Goal: Information Seeking & Learning: Learn about a topic

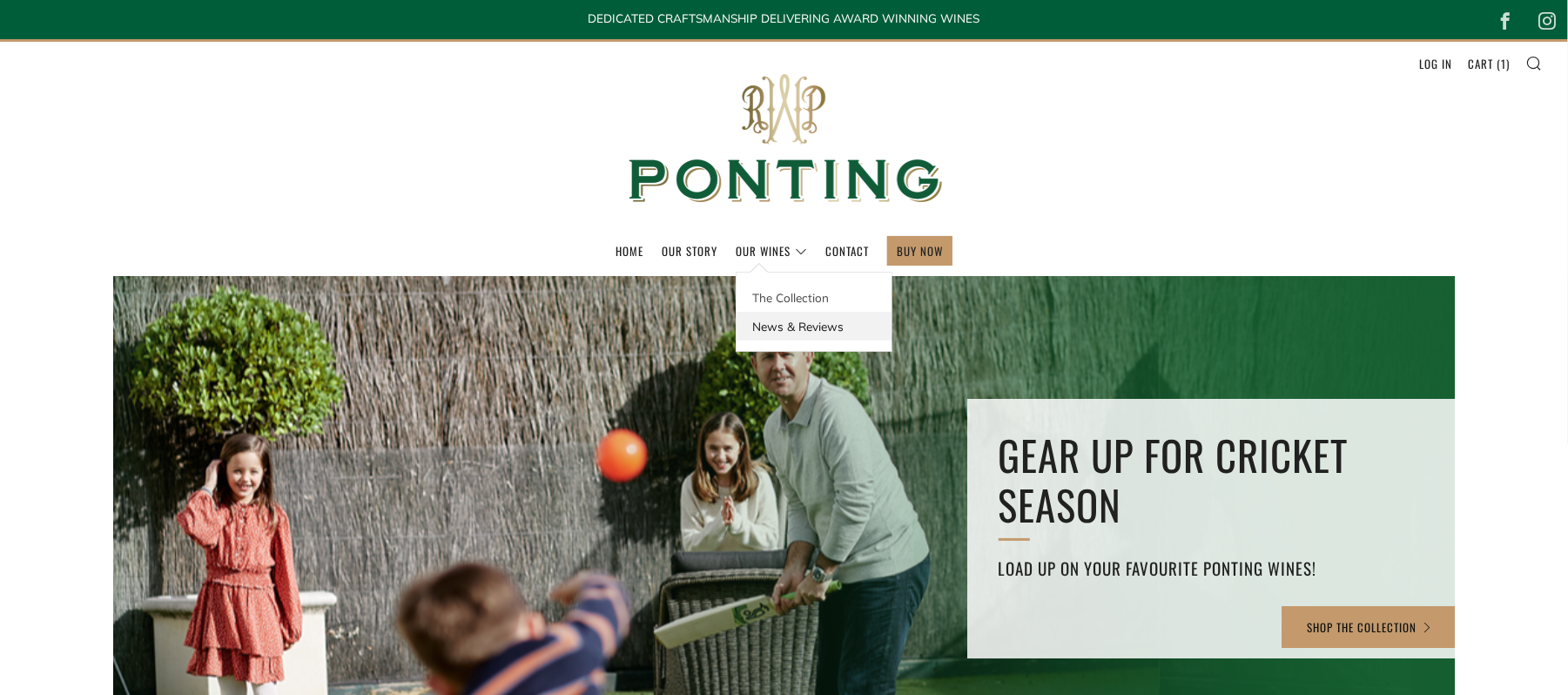
click at [780, 325] on link "News & Reviews" at bounding box center [813, 325] width 155 height 28
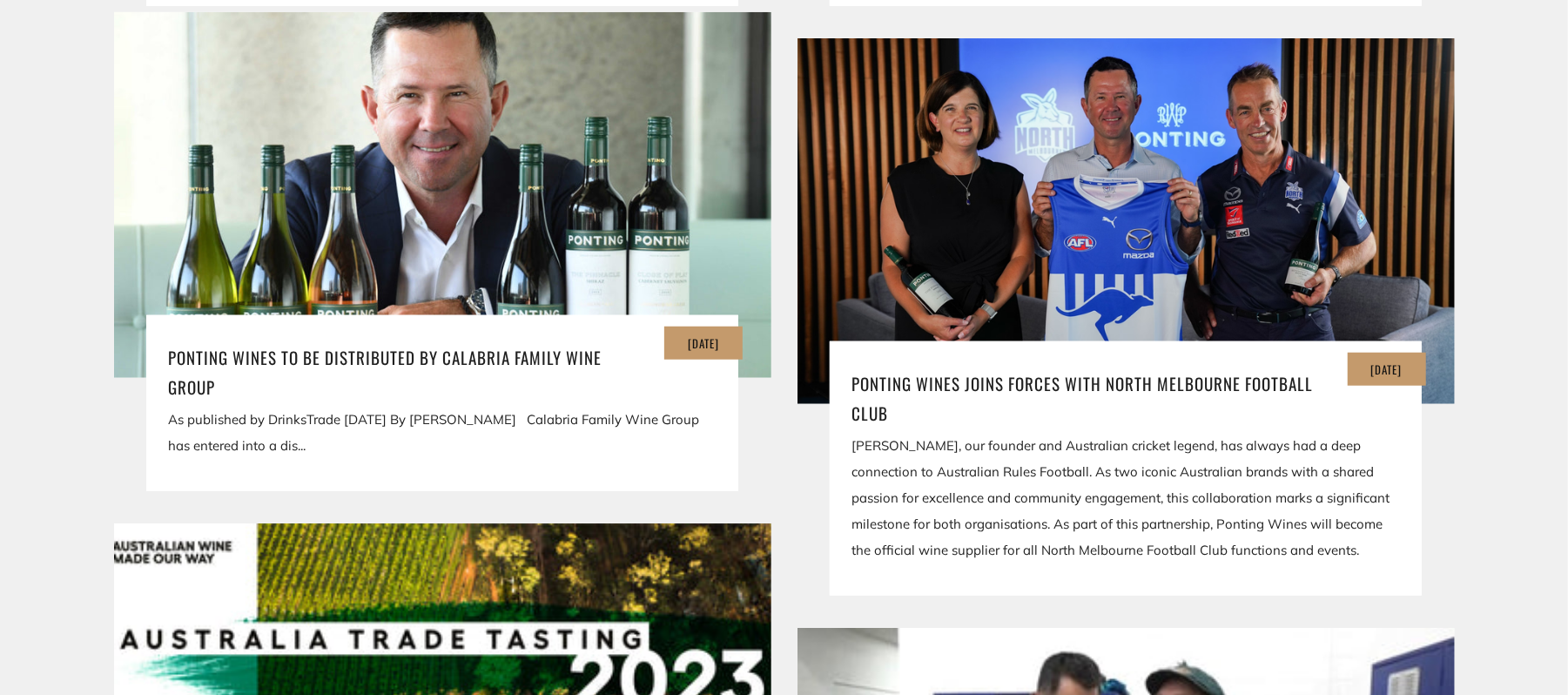
scroll to position [994, 0]
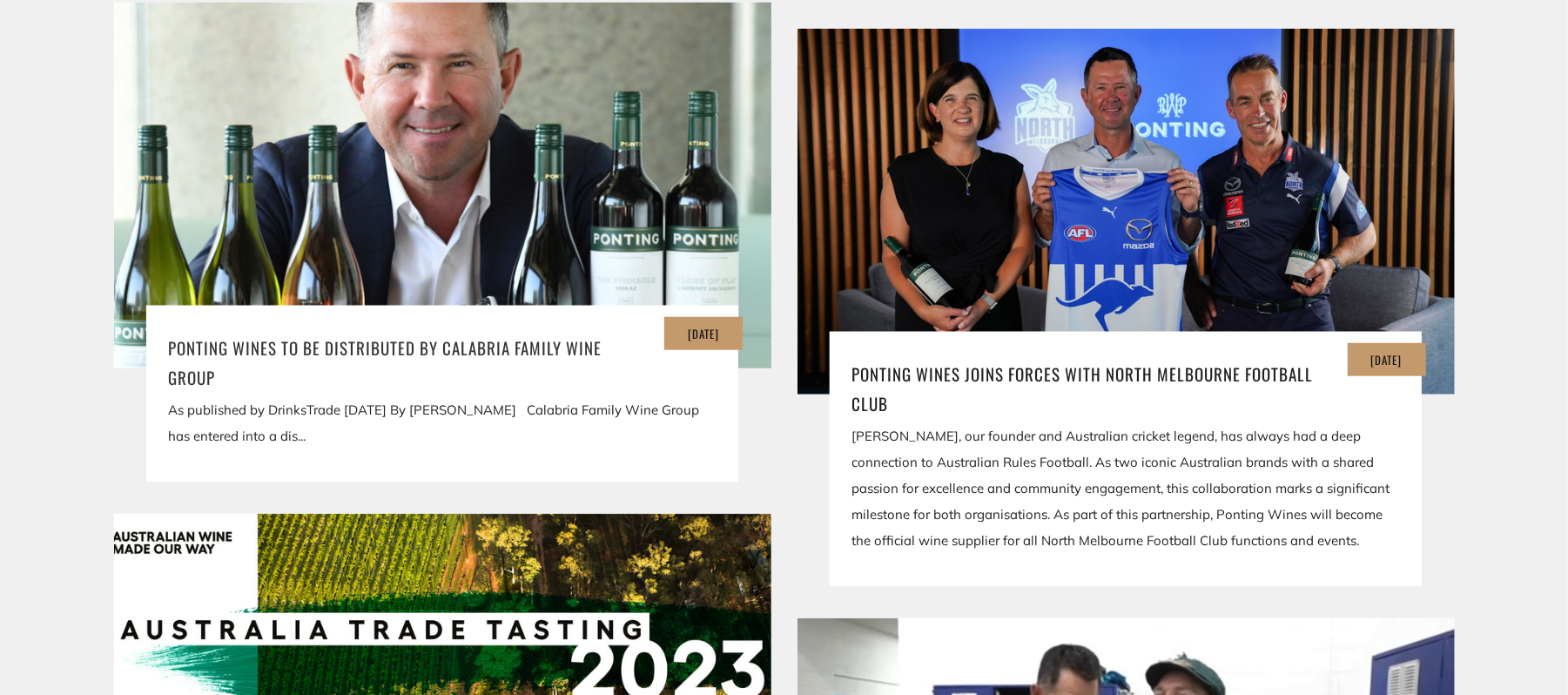
click at [315, 352] on h3 "Ponting Wines to be distributed by Calabria Family Wine Group" at bounding box center [442, 362] width 549 height 59
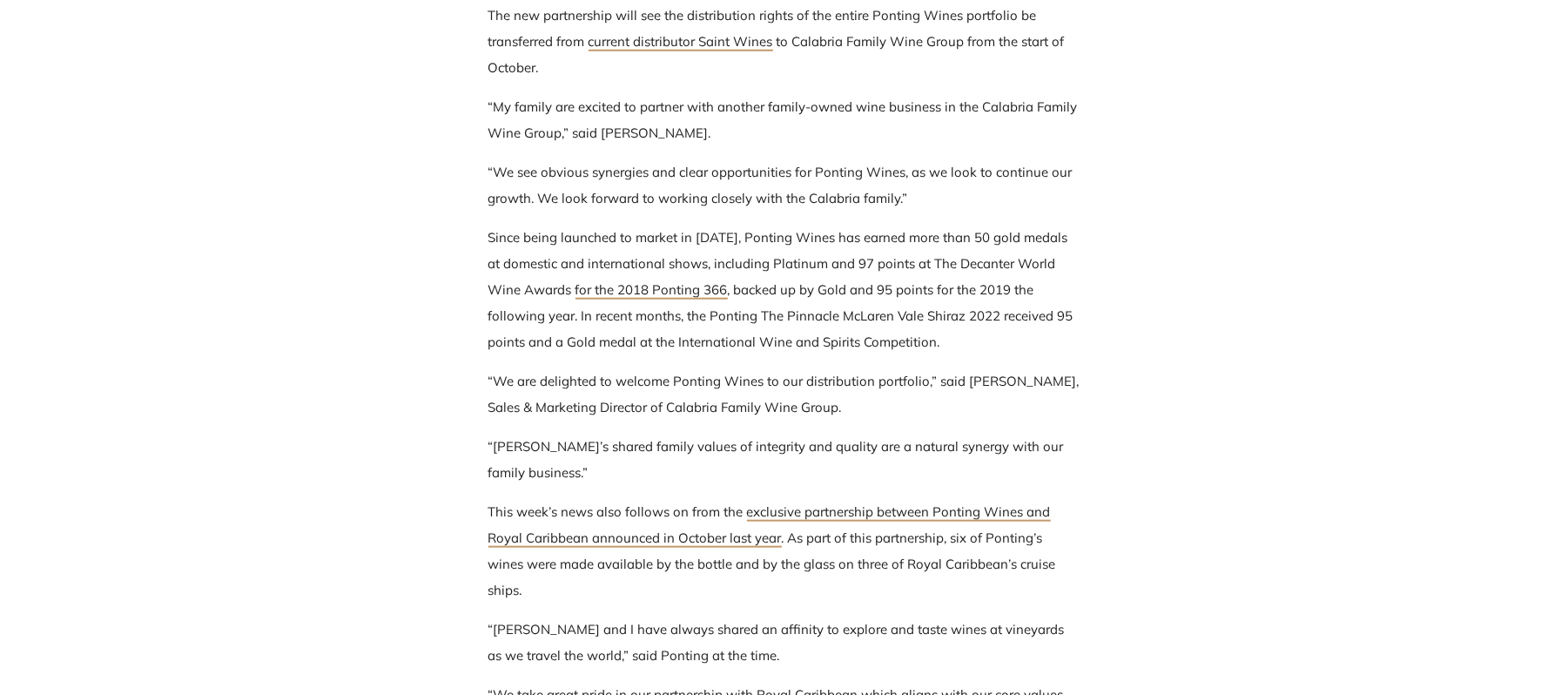
scroll to position [1100, 0]
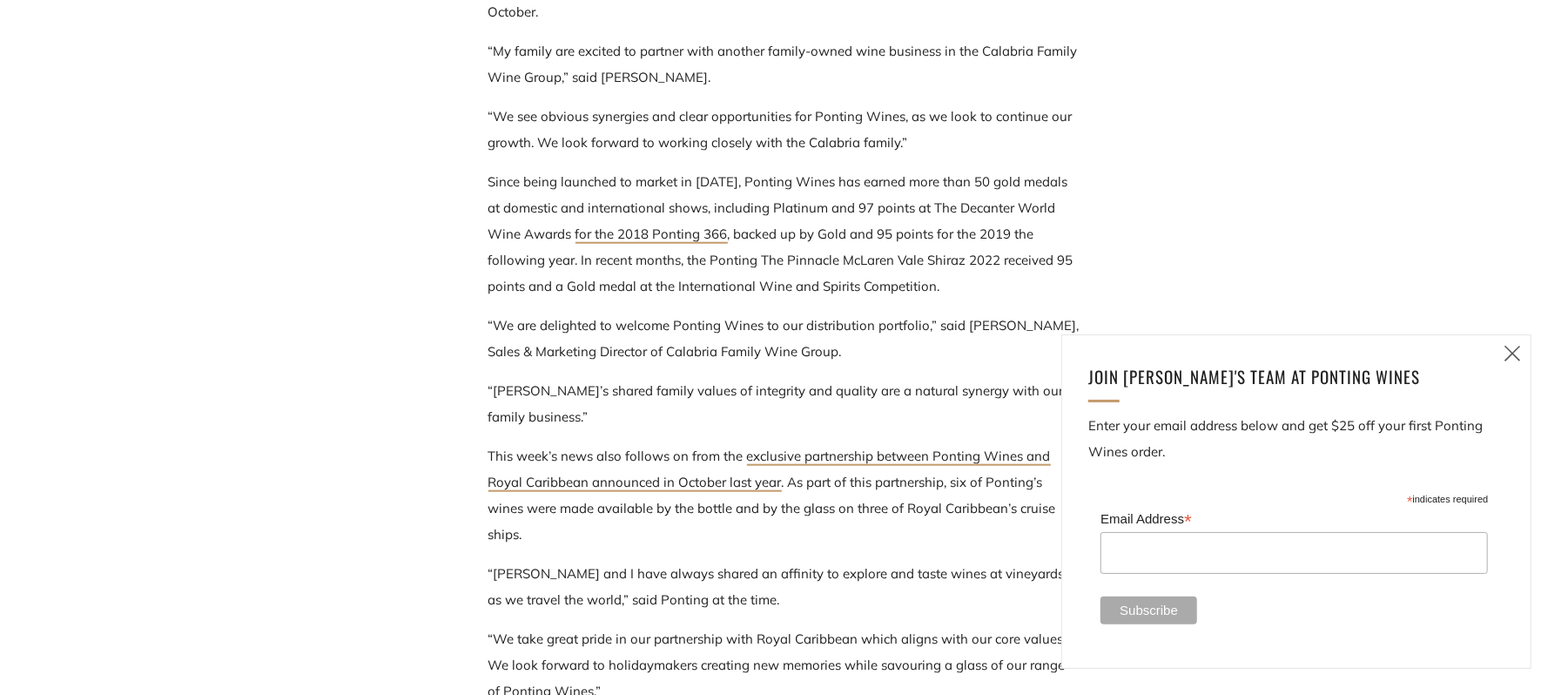
click at [1518, 359] on icon at bounding box center [1512, 353] width 21 height 22
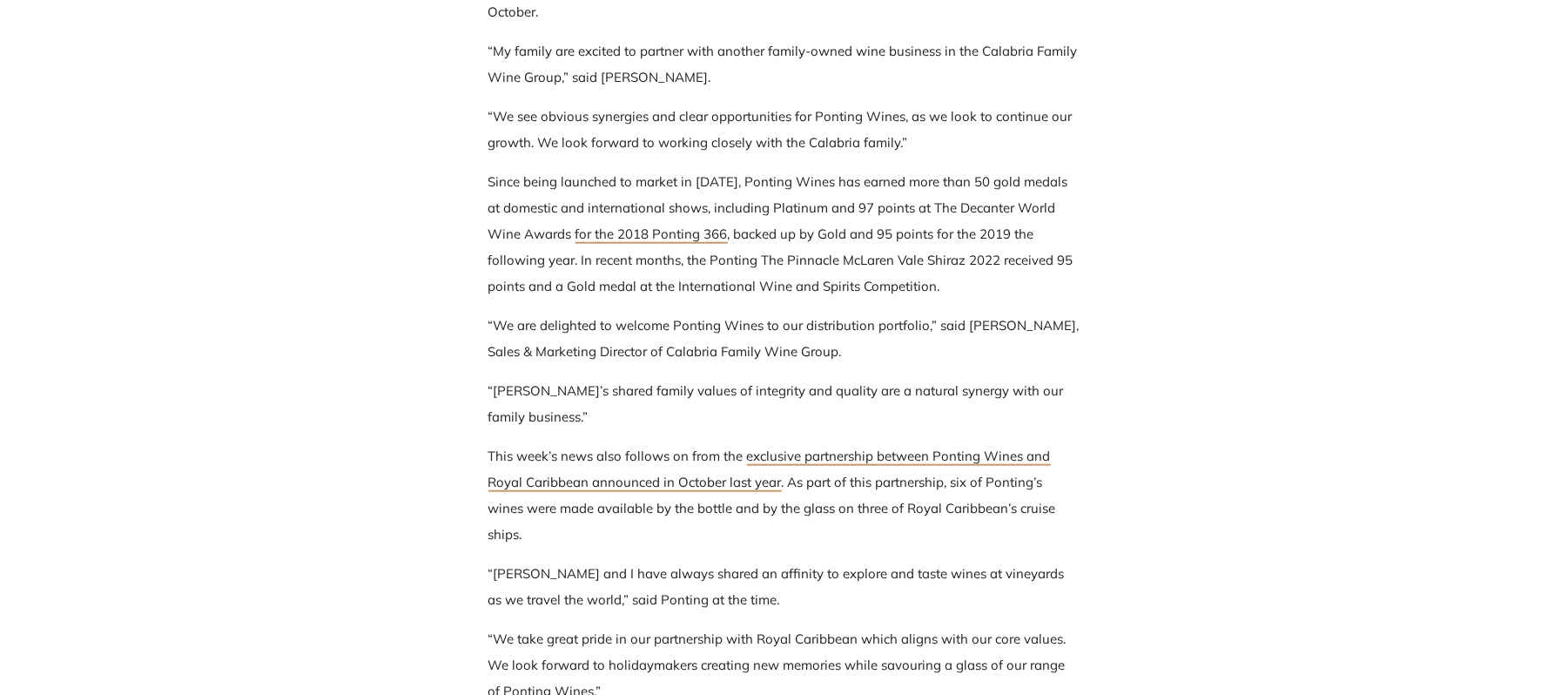
click at [893, 498] on p "This week’s news also follows on from the exclusive partnership between Ponting…" at bounding box center [784, 496] width 592 height 105
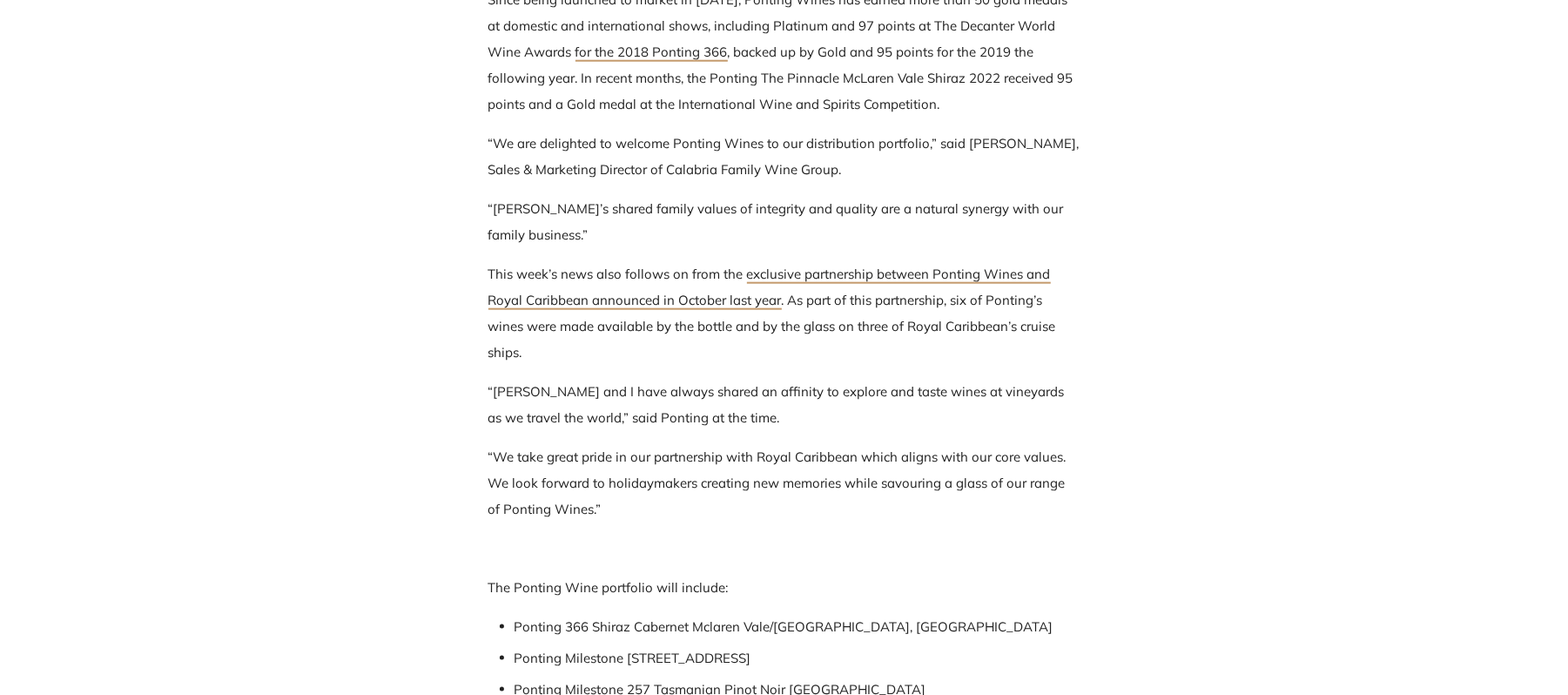
scroll to position [1286, 0]
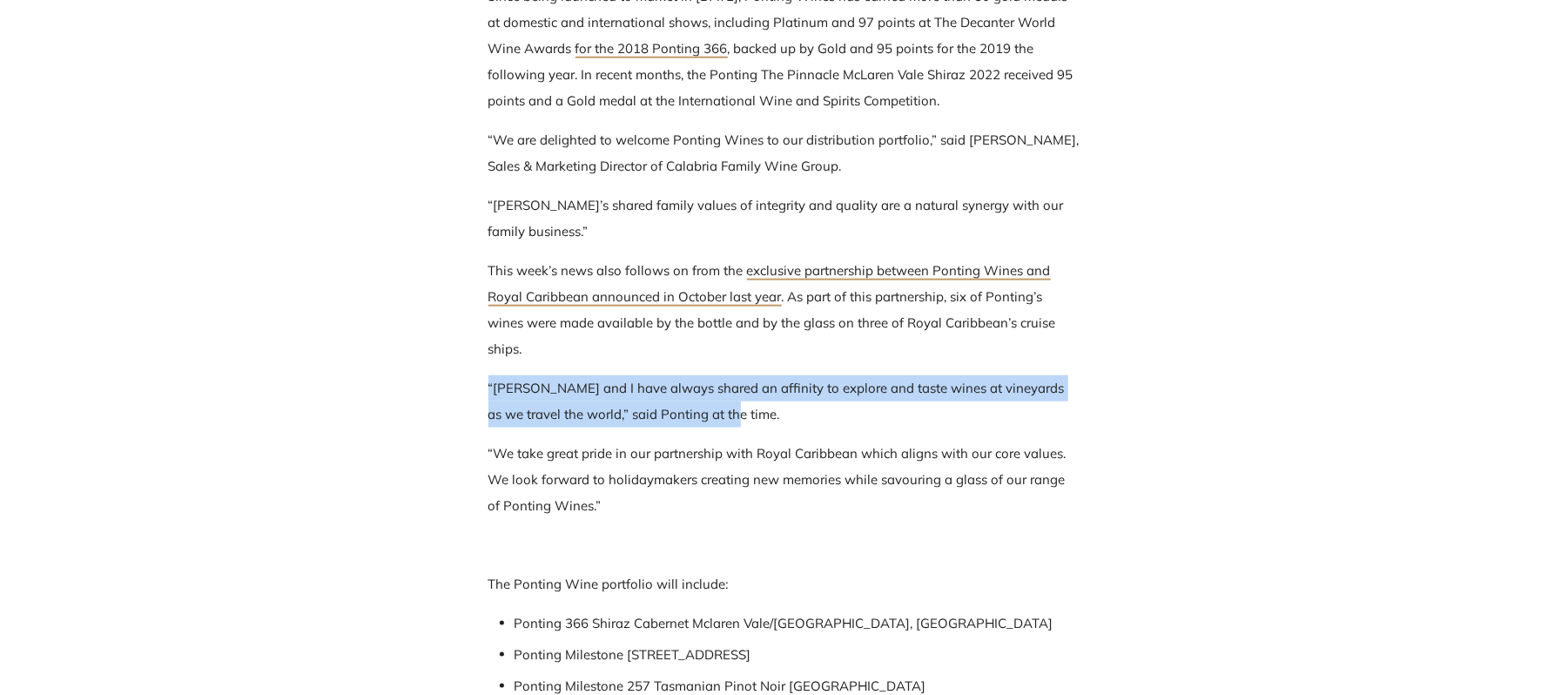
drag, startPoint x: 721, startPoint y: 416, endPoint x: 467, endPoint y: 381, distance: 256.4
click at [467, 381] on div "Ponting Wines to be distributed by Calabria Family Wine Group As published by D…" at bounding box center [784, 176] width 644 height 1642
copy p "“Rianna and I have always shared an affinity to explore and taste wines at vine…"
click at [473, 384] on div "Ponting Wines to be distributed by Calabria Family Wine Group As published by D…" at bounding box center [784, 176] width 644 height 1642
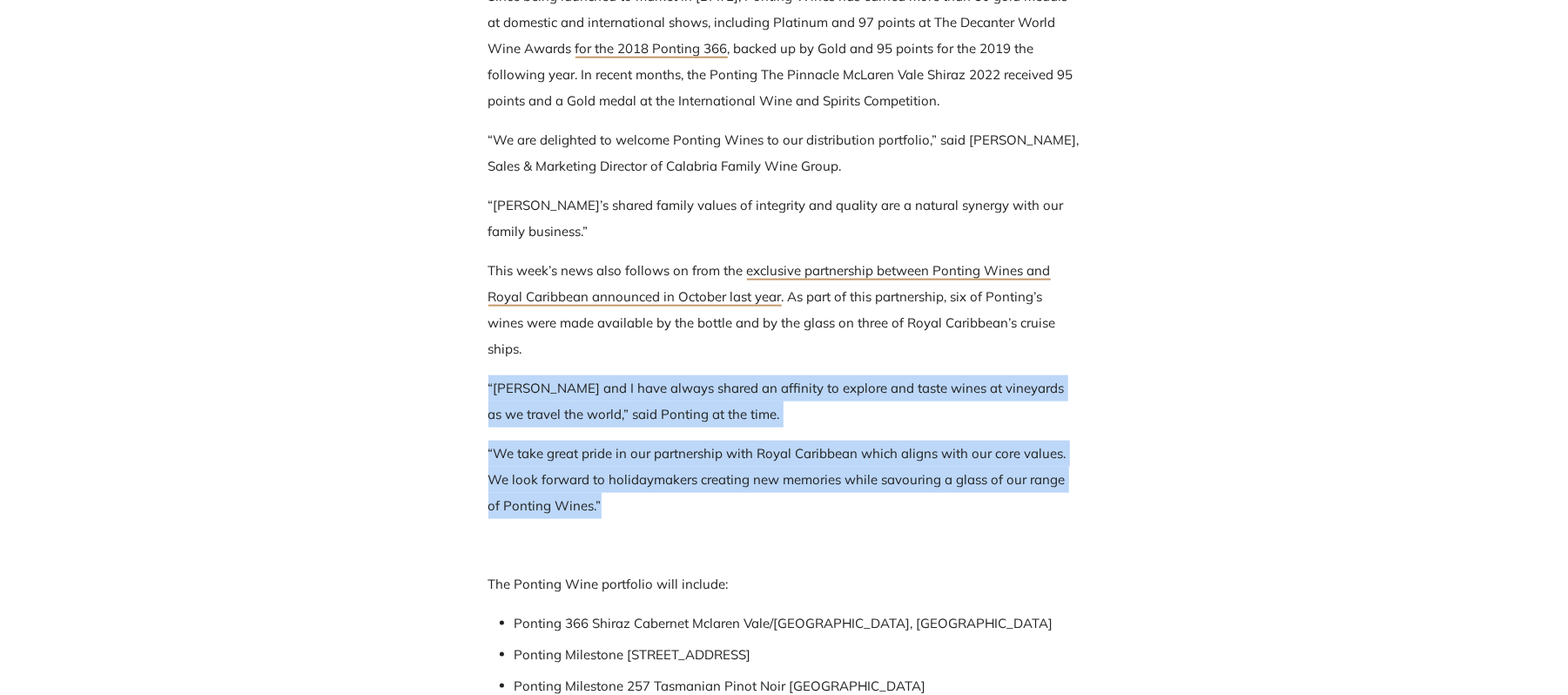
drag, startPoint x: 477, startPoint y: 382, endPoint x: 608, endPoint y: 505, distance: 179.7
click at [608, 505] on div "Ponting Wines to be distributed by Calabria Family Wine Group As published by D…" at bounding box center [784, 176] width 644 height 1642
copy div "“Rianna and I have always shared an affinity to explore and taste wines at vine…"
click at [561, 395] on p "“Rianna and I have always shared an affinity to explore and taste wines at vine…" at bounding box center [784, 401] width 592 height 52
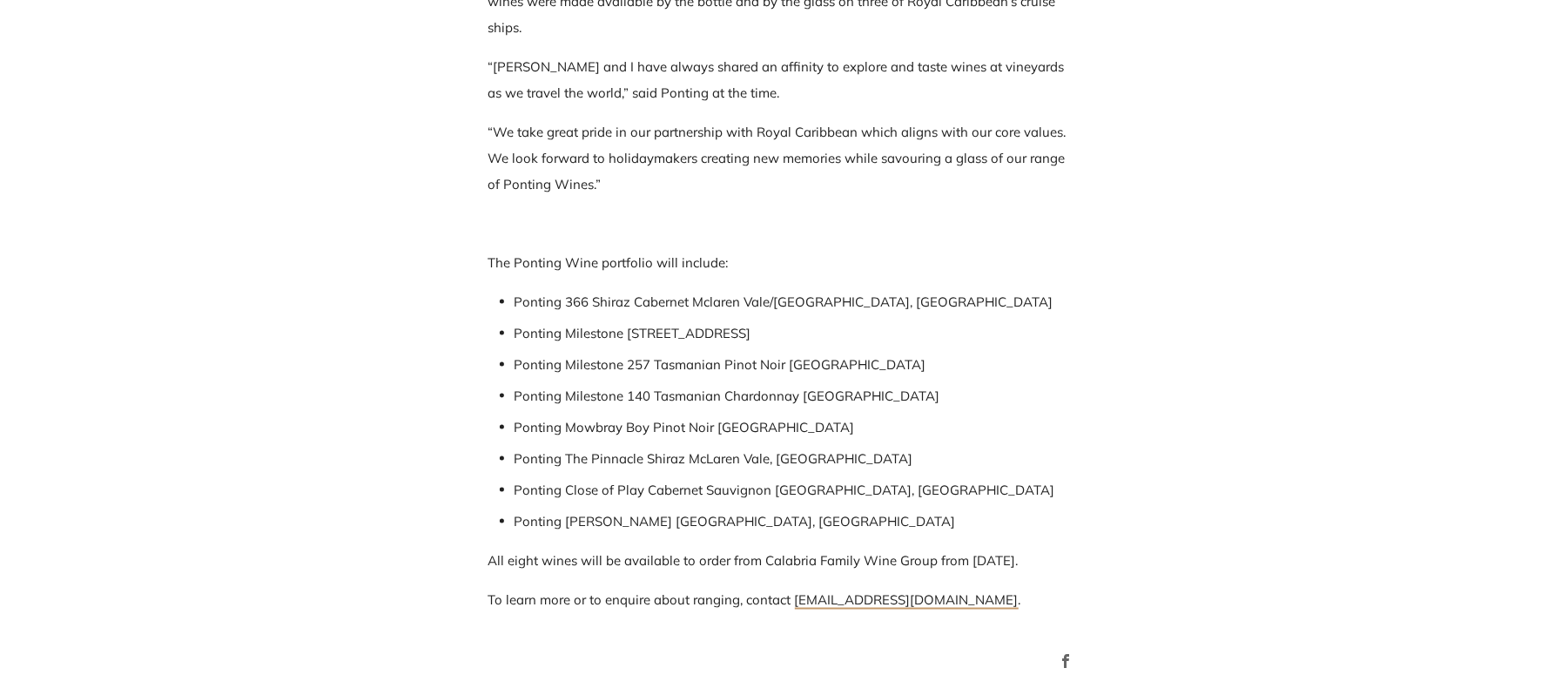
scroll to position [1843, 0]
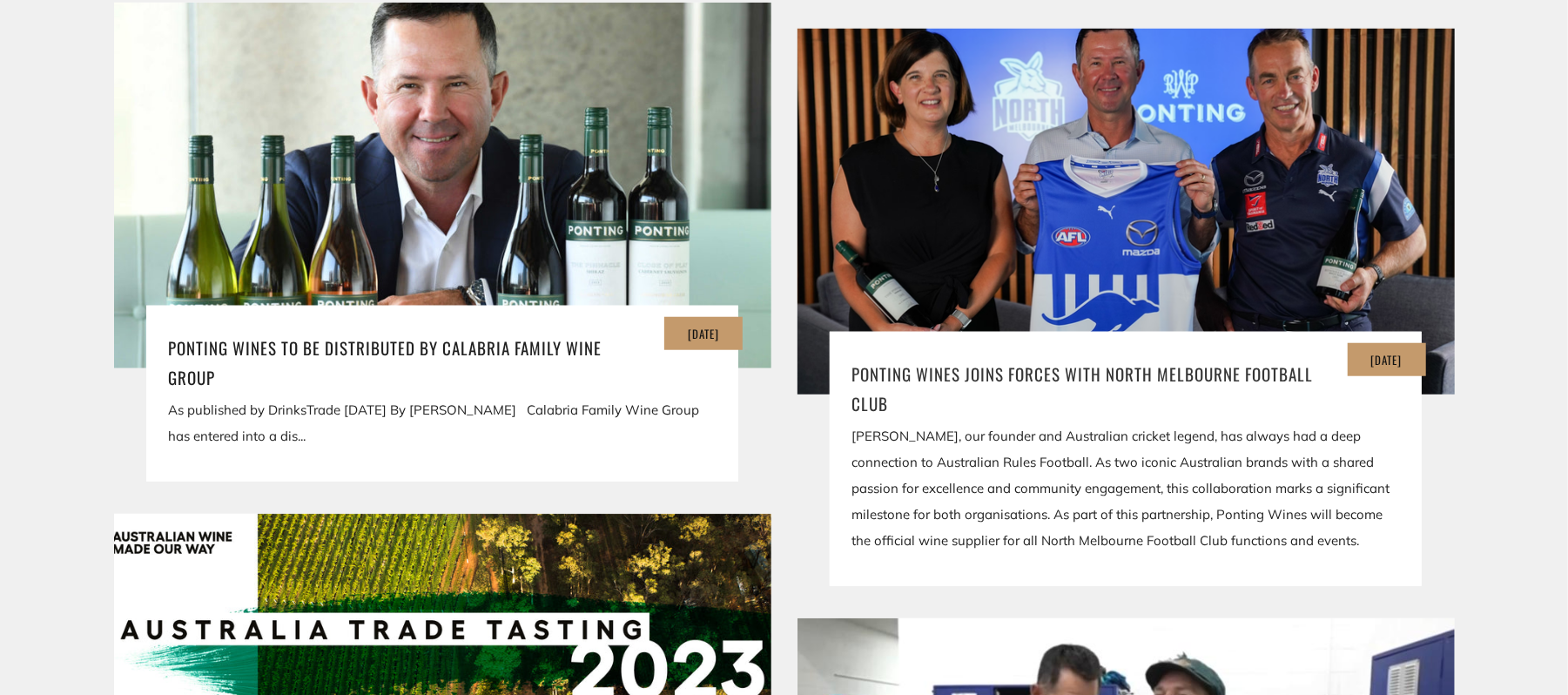
click at [889, 370] on h3 "Ponting Wines Joins Forces with North Melbourne Football Club" at bounding box center [1125, 388] width 549 height 59
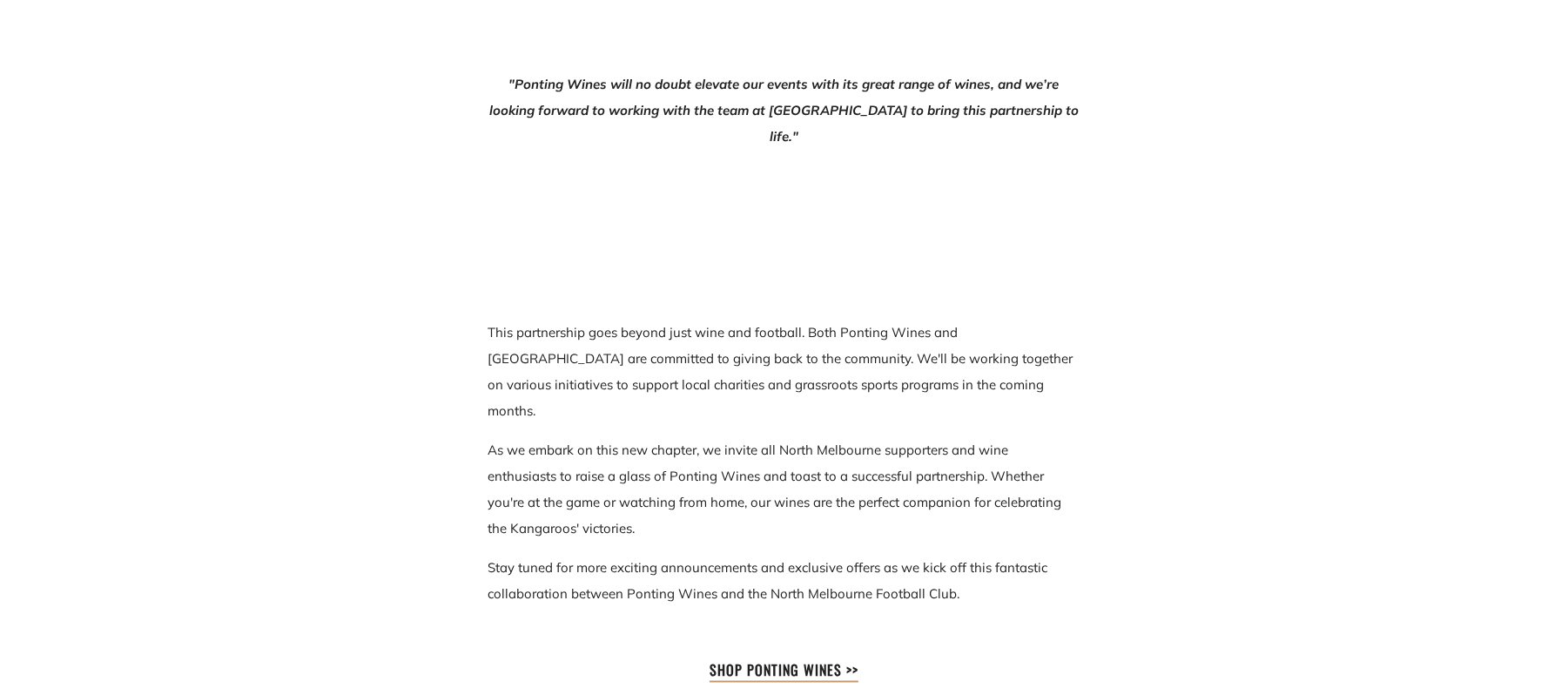
scroll to position [1742, 0]
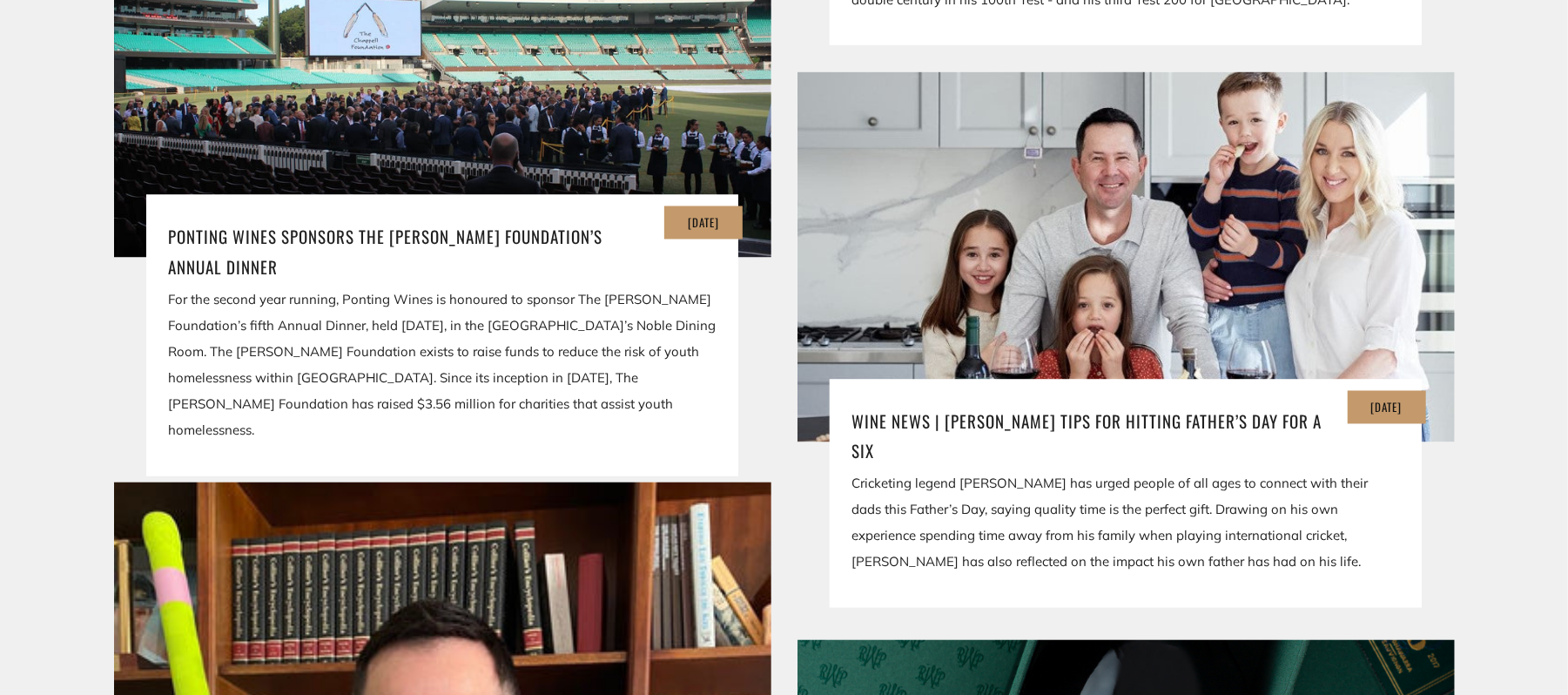
scroll to position [2177, 0]
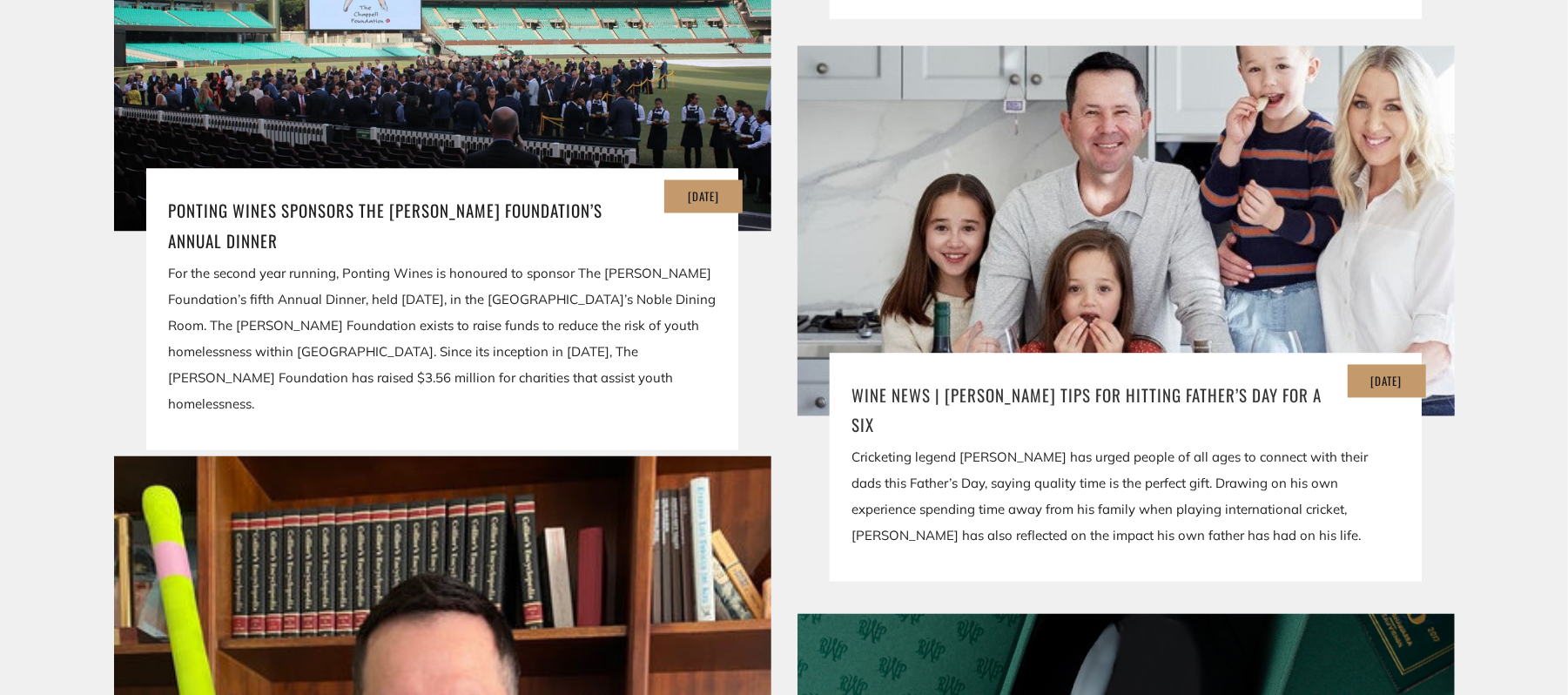
click at [1101, 387] on h3 "Wine News | [PERSON_NAME] tips for hitting Father’s Day for a six" at bounding box center [1125, 410] width 549 height 59
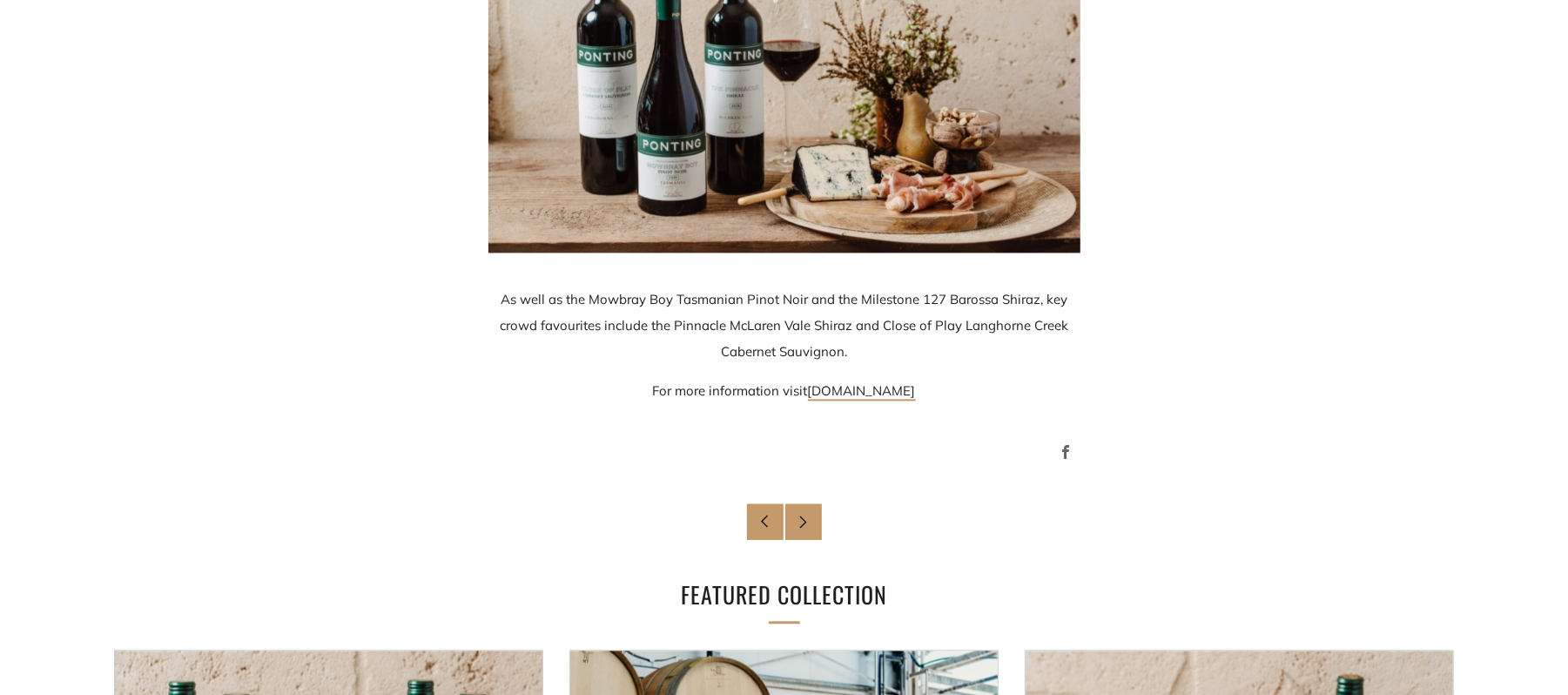
scroll to position [2600, 0]
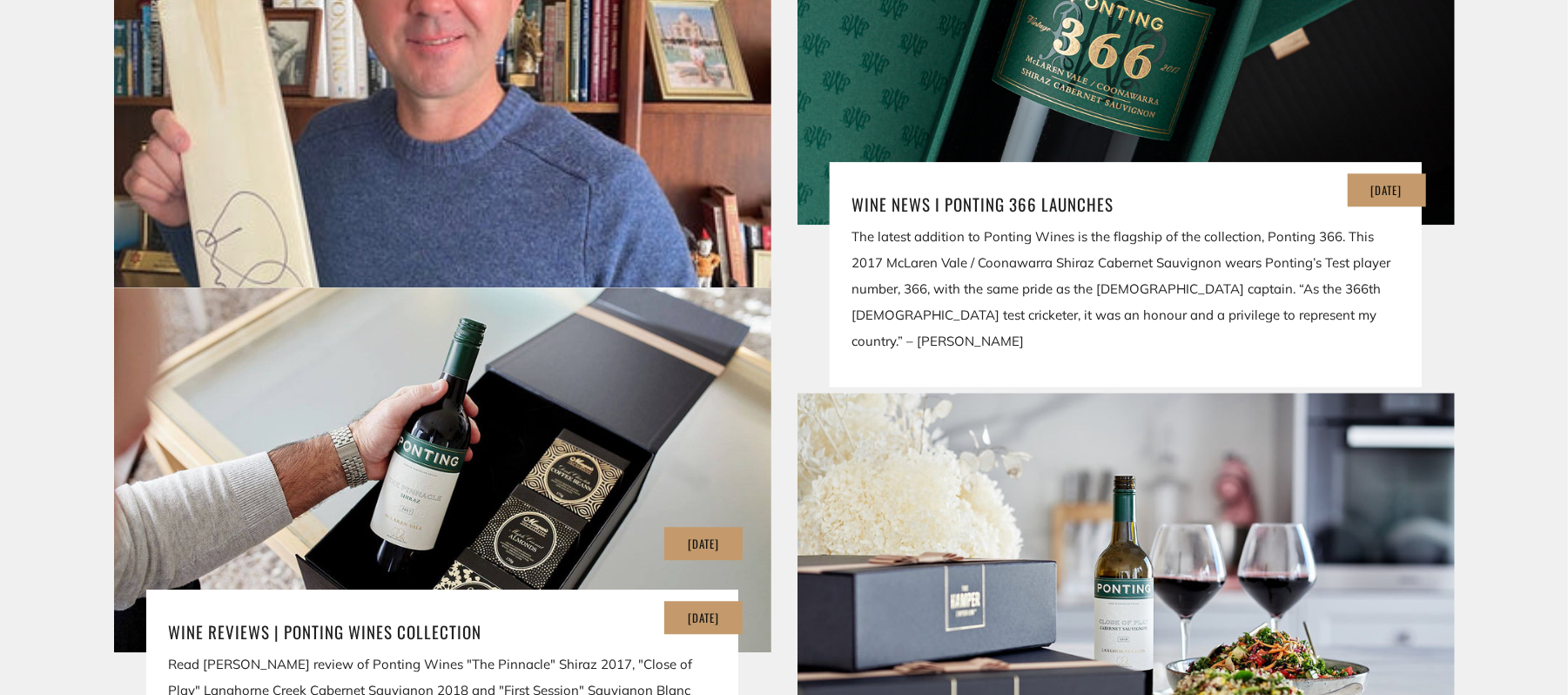
scroll to position [3034, 0]
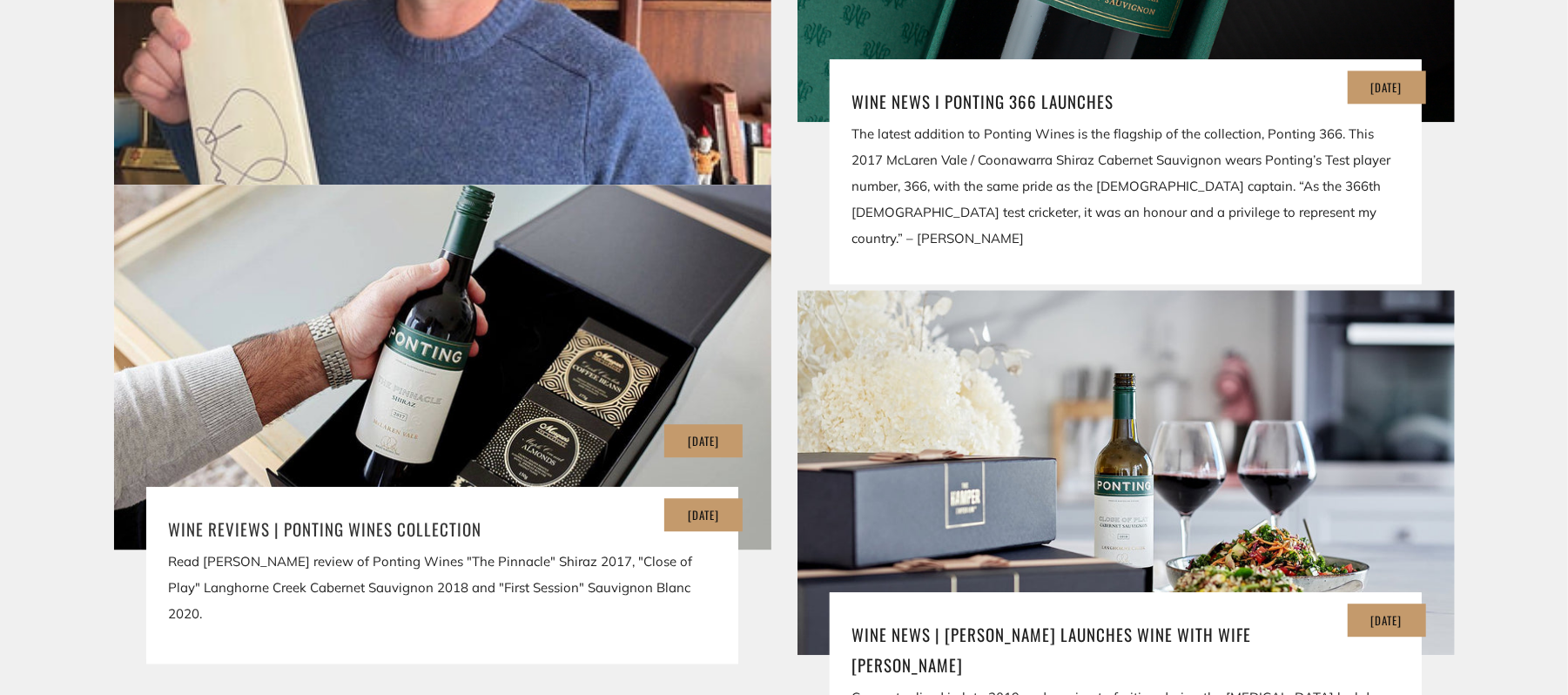
click at [413, 526] on h3 "Wine Reviews | Ponting Wines Collection" at bounding box center [442, 529] width 549 height 29
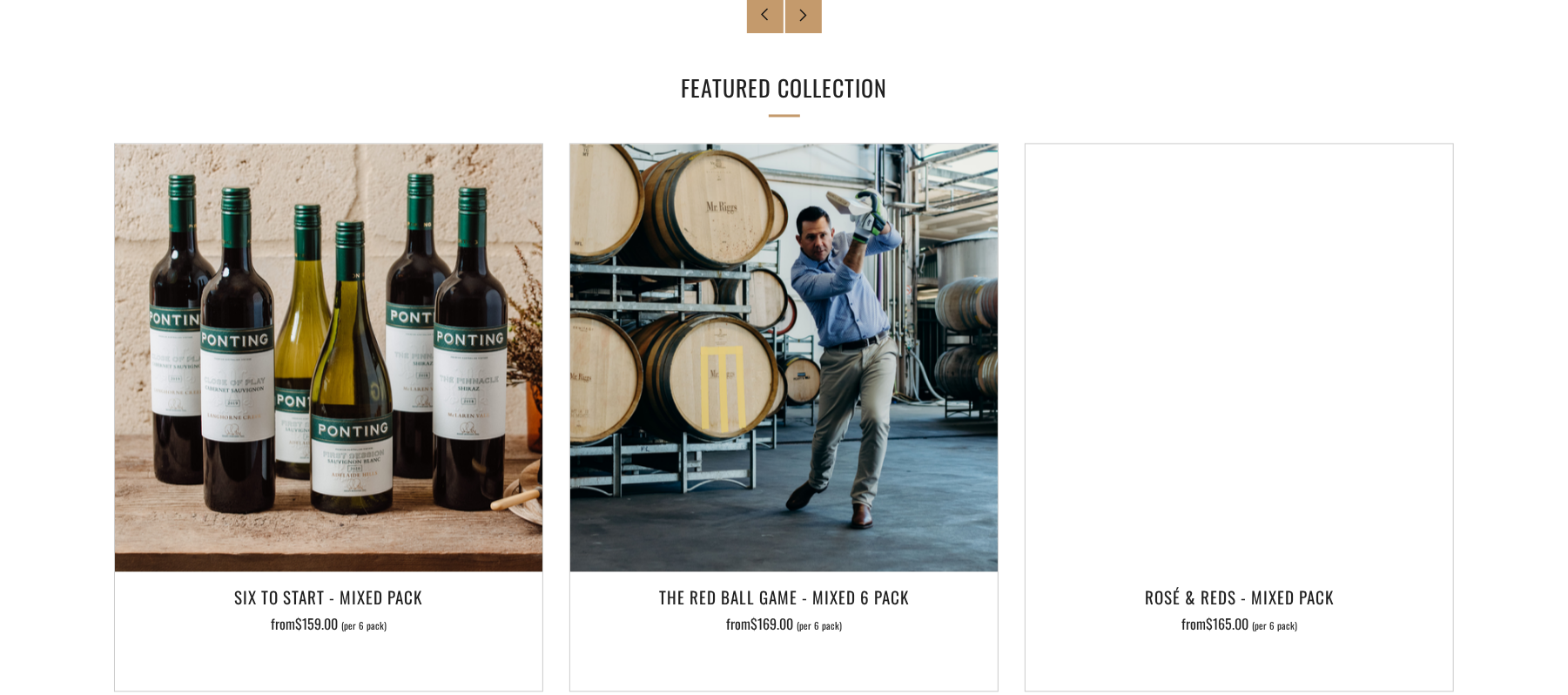
scroll to position [2554, 0]
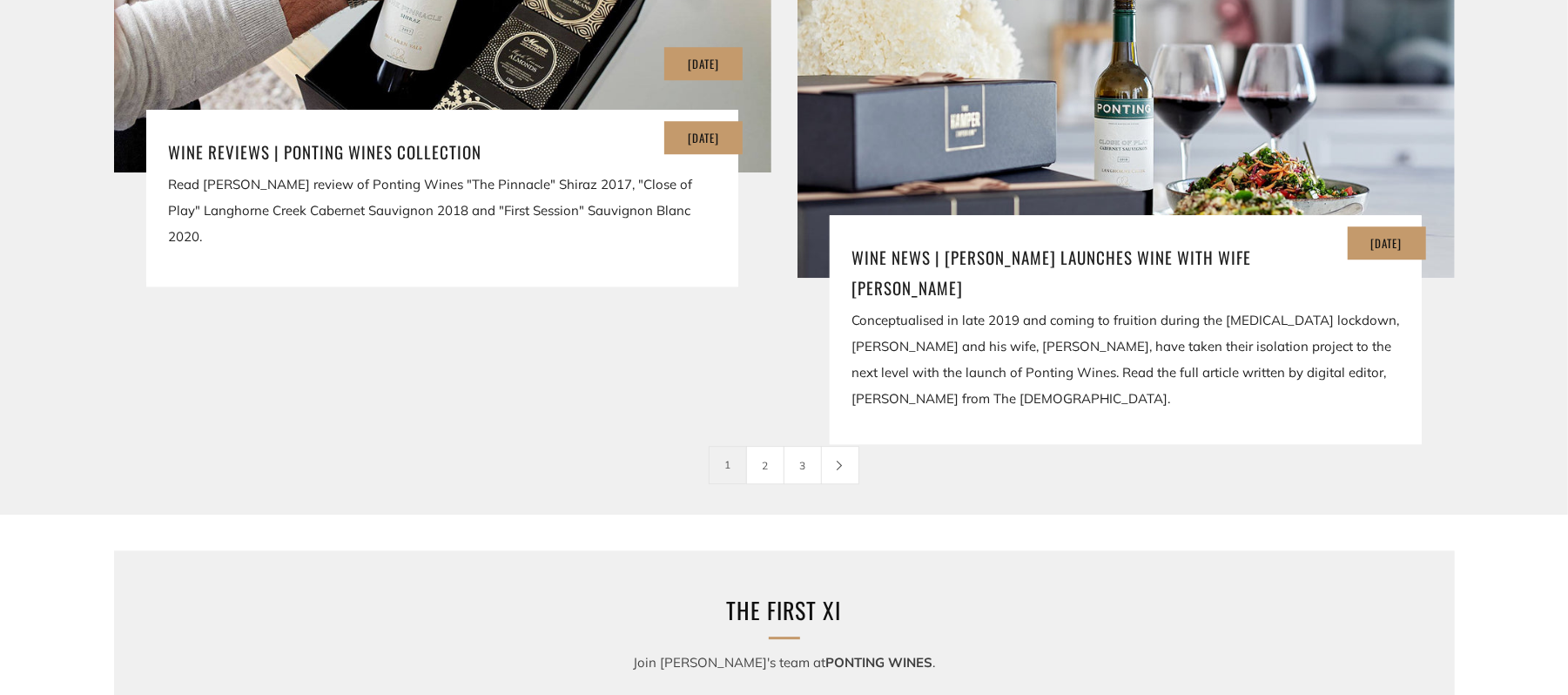
scroll to position [3418, 0]
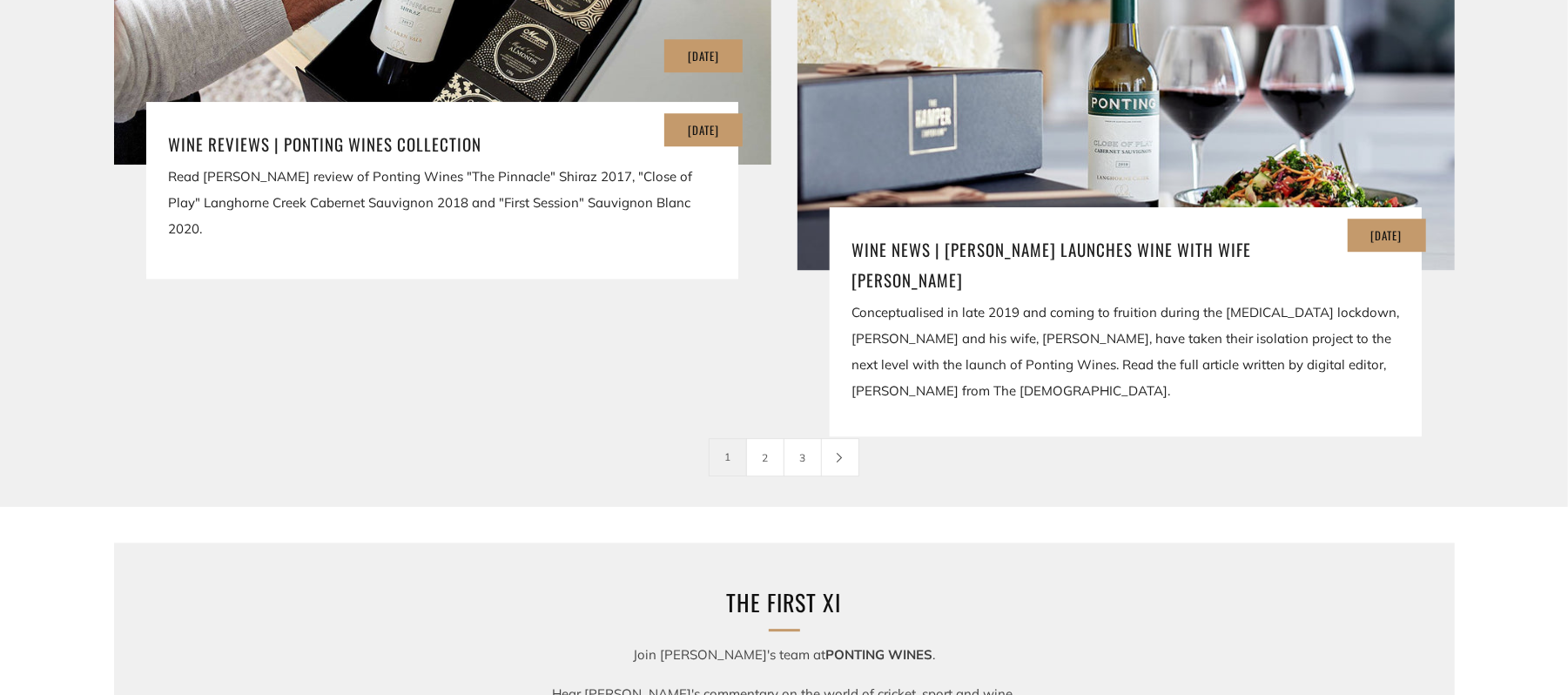
click at [1132, 311] on div "Conceptualised in late 2019 and coming to fruition during the COVID-19 lockdown…" at bounding box center [1125, 352] width 549 height 105
click at [1118, 242] on h3 "Wine News | [PERSON_NAME] launches Wine With Wife [PERSON_NAME]" at bounding box center [1125, 264] width 549 height 59
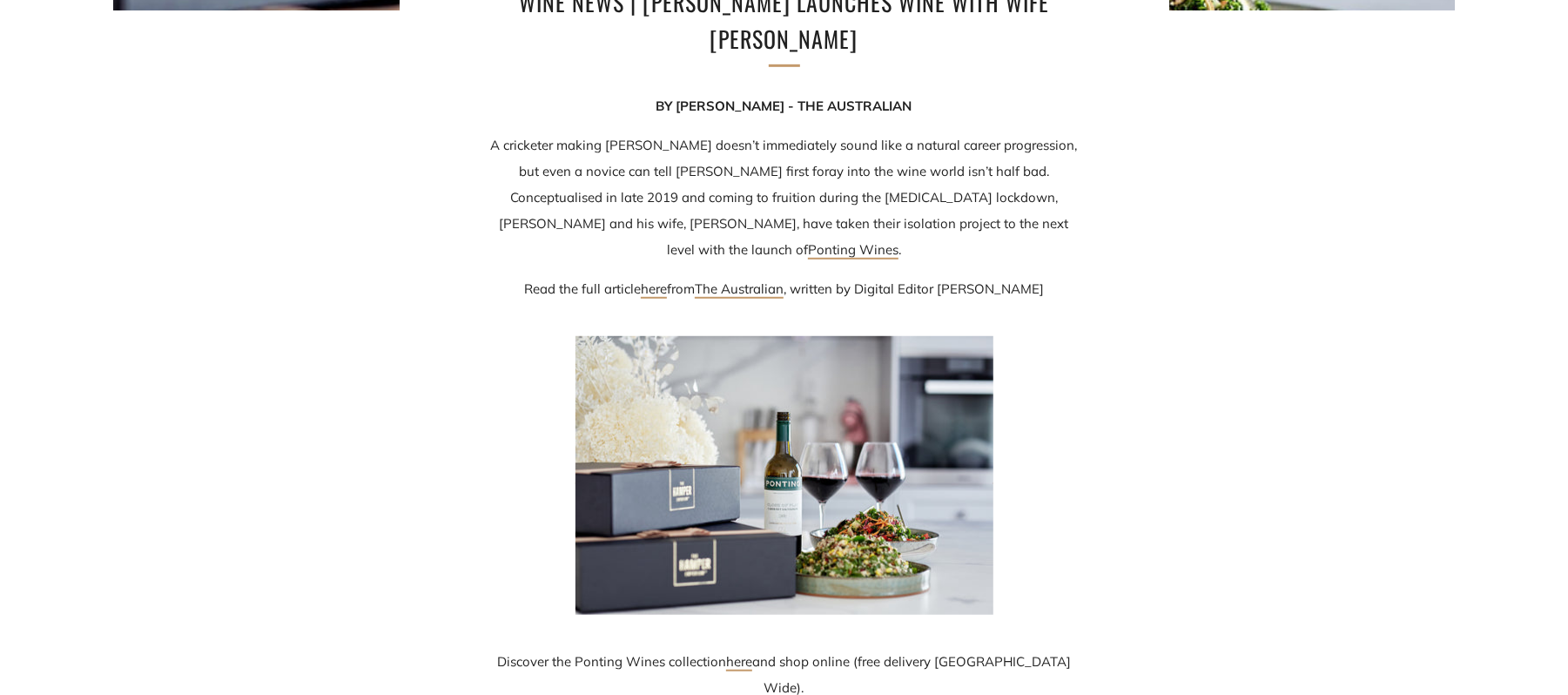
scroll to position [649, 0]
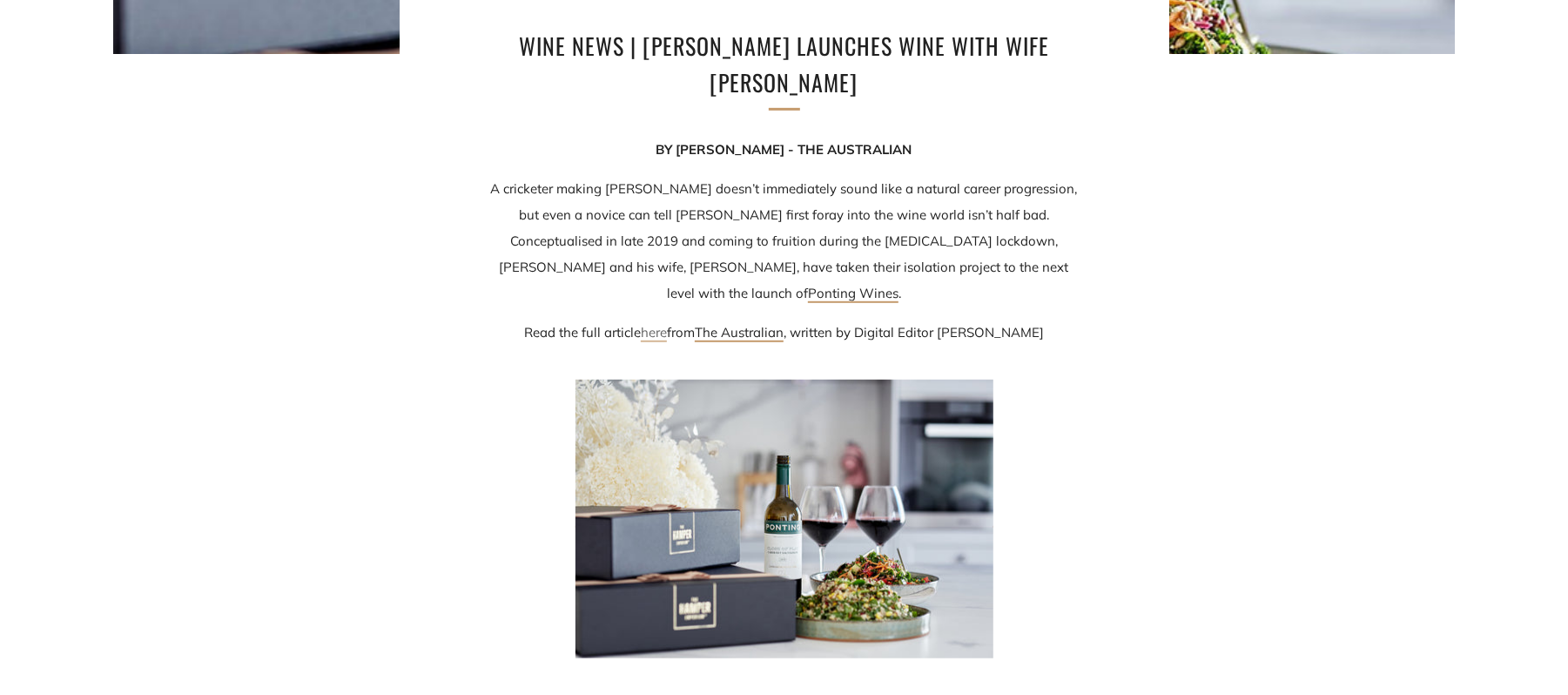
click at [644, 324] on link "here" at bounding box center [653, 333] width 26 height 18
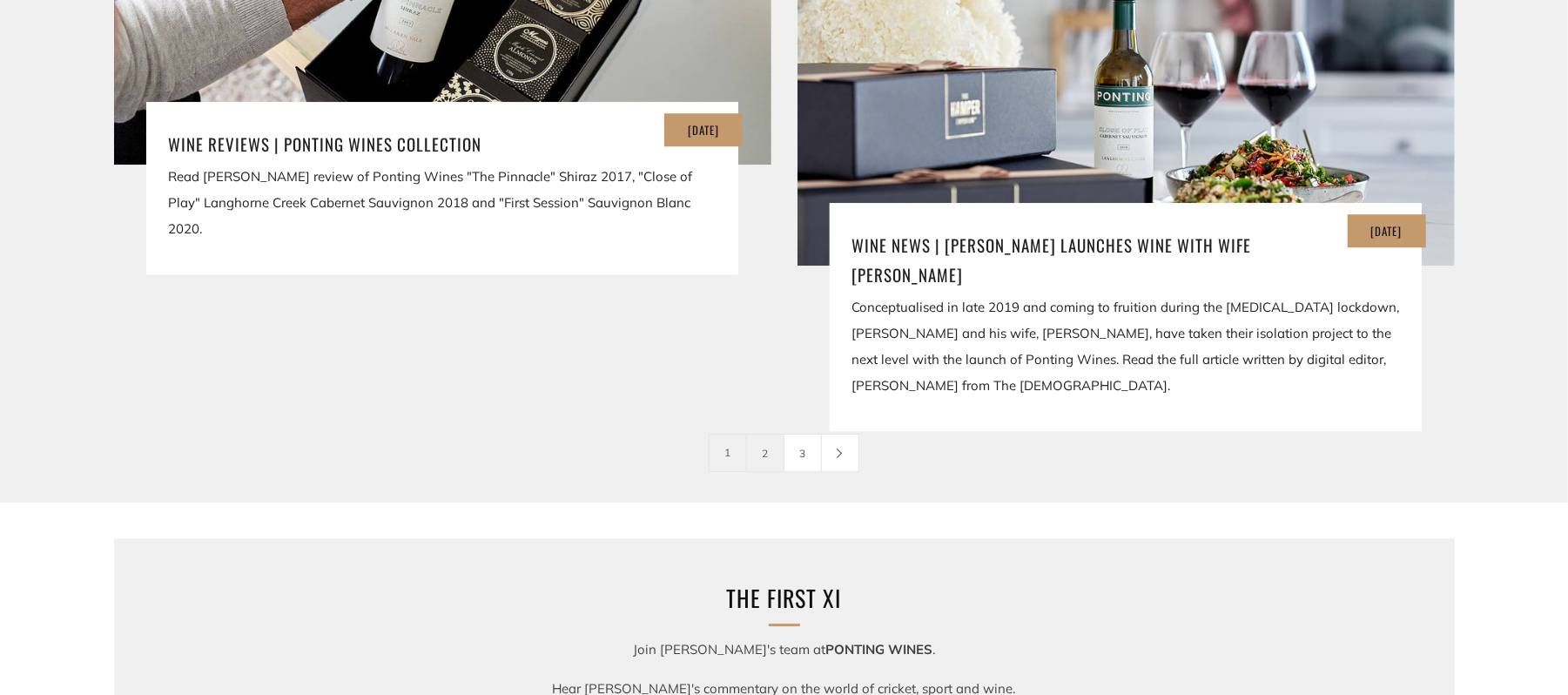
click at [757, 457] on link "2" at bounding box center [766, 453] width 37 height 37
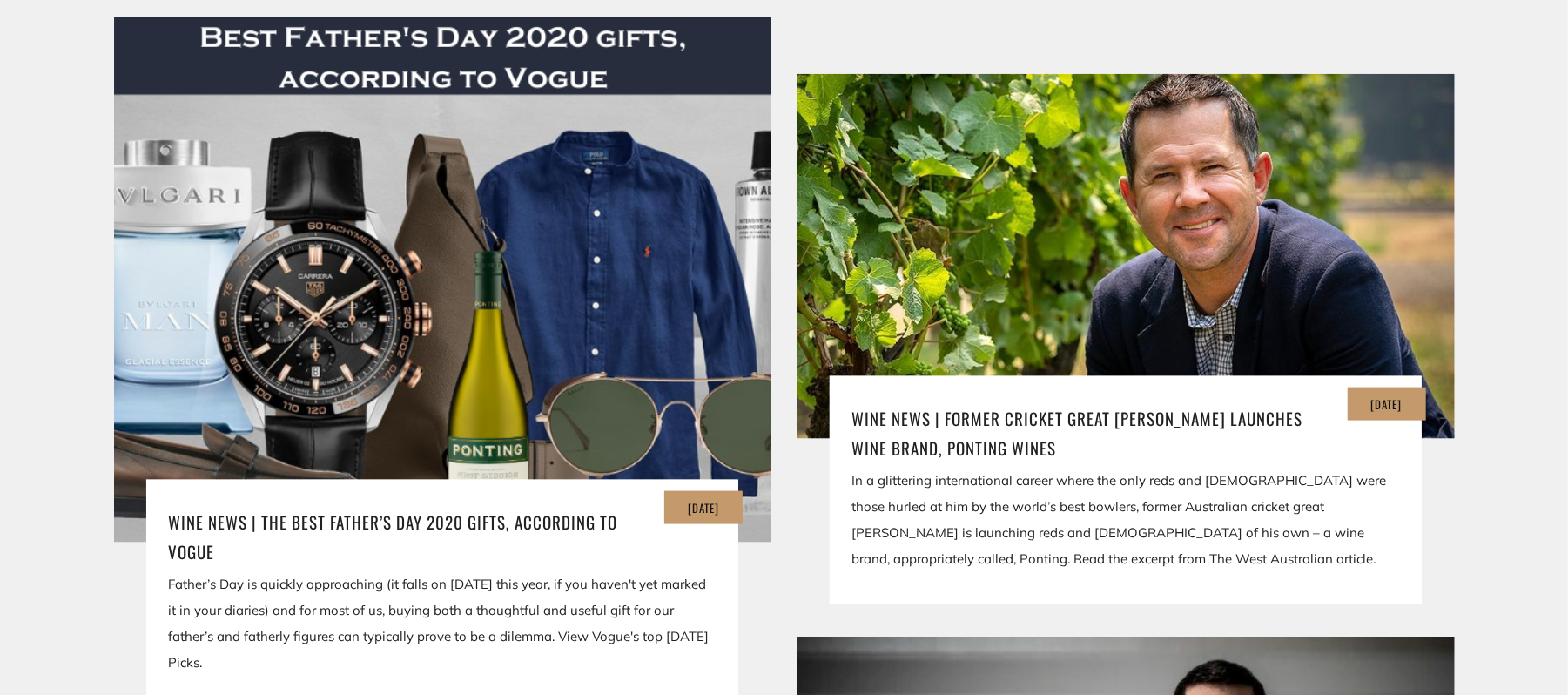
scroll to position [1738, 0]
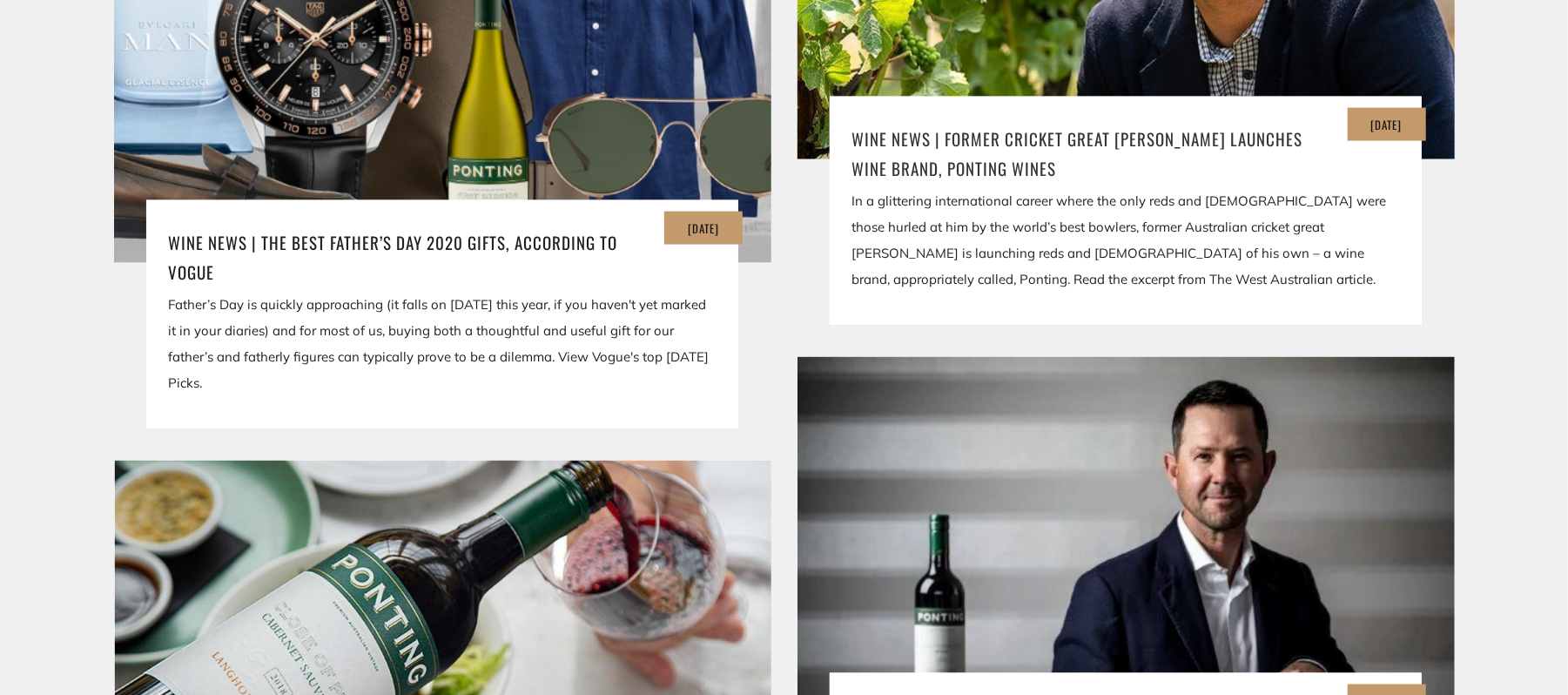
click at [1067, 143] on h3 "Wine News | Former Cricket Great Ricky Ponting Launches Wine Brand, Ponting Win…" at bounding box center [1125, 153] width 549 height 59
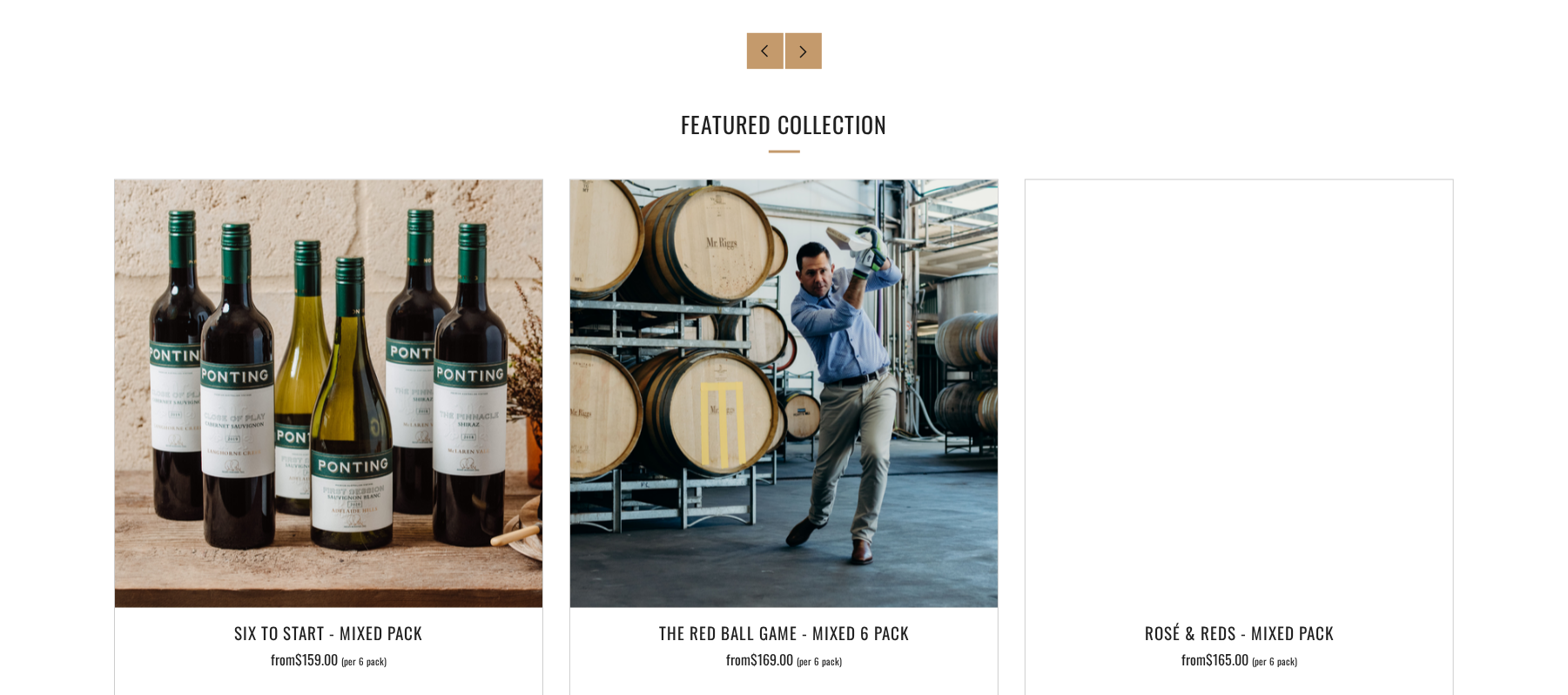
scroll to position [2193, 0]
